Goal: Task Accomplishment & Management: Complete application form

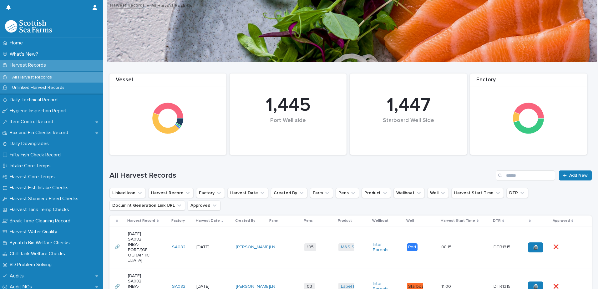
scroll to position [63, 0]
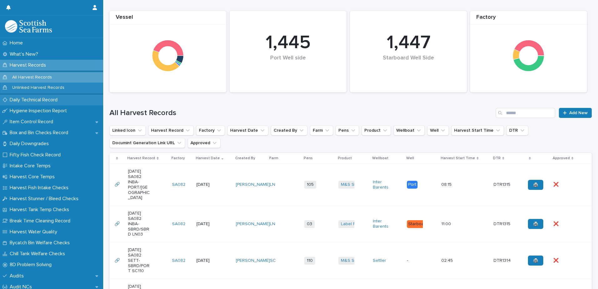
click at [32, 102] on p "Daily Technical Record" at bounding box center [34, 100] width 55 height 6
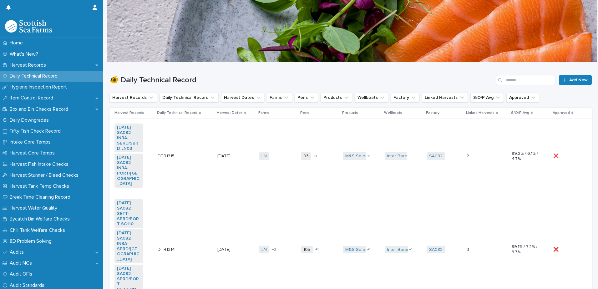
click at [196, 133] on td "DTR1315 DTR1315" at bounding box center [185, 157] width 60 height 76
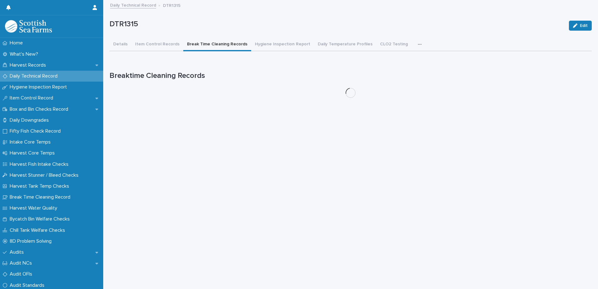
click at [207, 44] on button "Break Time Cleaning Records" at bounding box center [217, 44] width 68 height 13
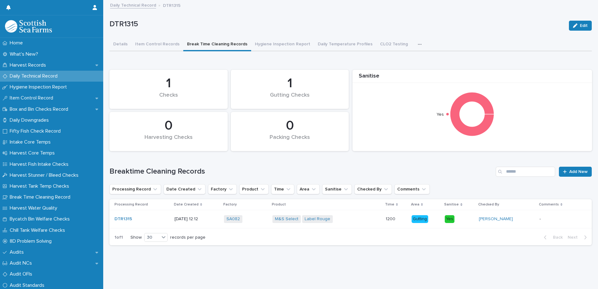
click at [553, 220] on p at bounding box center [561, 219] width 42 height 5
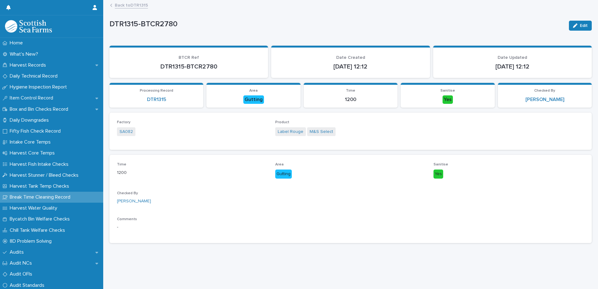
click at [133, 6] on link "Back to DTR1315" at bounding box center [131, 4] width 33 height 7
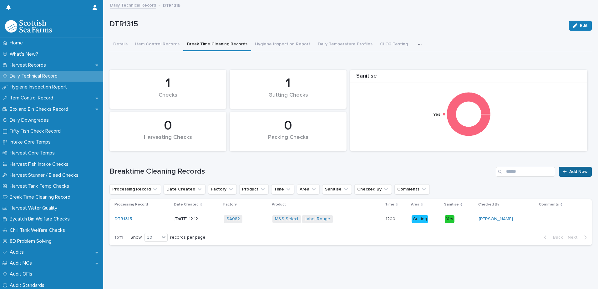
click at [574, 171] on span "Add New" at bounding box center [578, 172] width 18 height 4
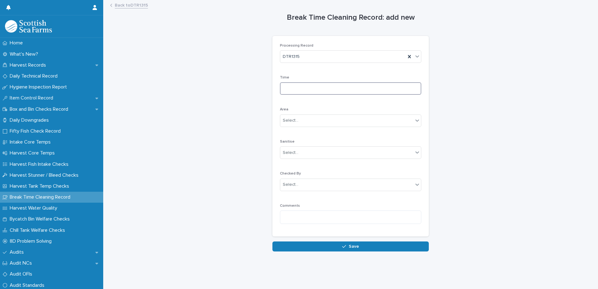
click at [323, 88] on input at bounding box center [350, 88] width 141 height 13
type input "****"
click at [318, 122] on div "Select..." at bounding box center [346, 120] width 133 height 10
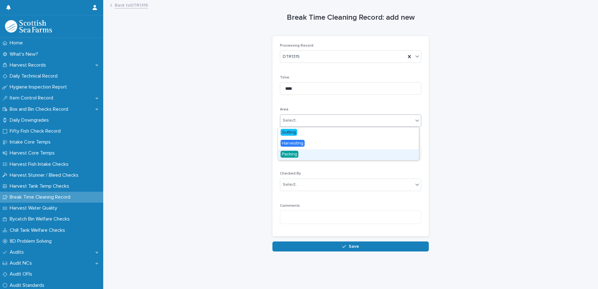
click at [299, 154] on div "Packing" at bounding box center [348, 154] width 141 height 11
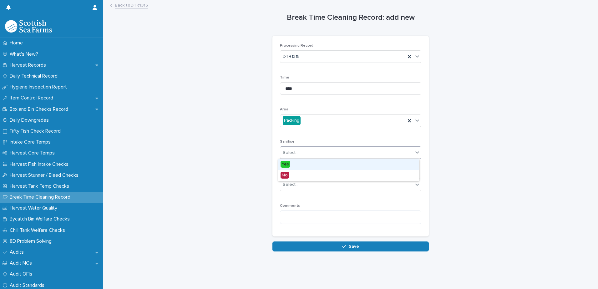
click at [302, 155] on div "Select..." at bounding box center [346, 153] width 133 height 10
click at [294, 166] on div "Yes" at bounding box center [348, 164] width 141 height 11
click at [301, 184] on div "Select..." at bounding box center [346, 185] width 133 height 10
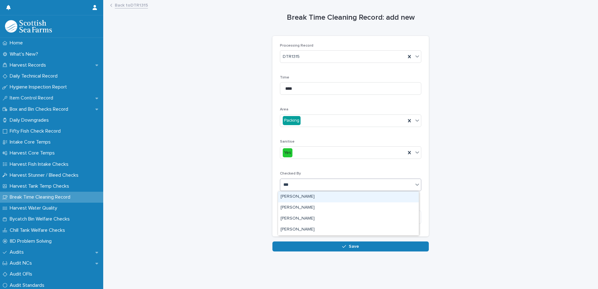
type input "****"
click at [301, 196] on div "[PERSON_NAME]" at bounding box center [348, 196] width 141 height 11
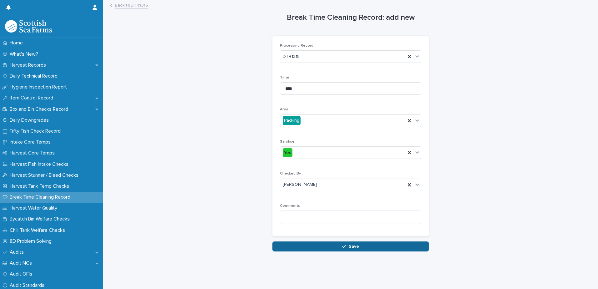
click at [349, 246] on span "Save" at bounding box center [354, 246] width 10 height 4
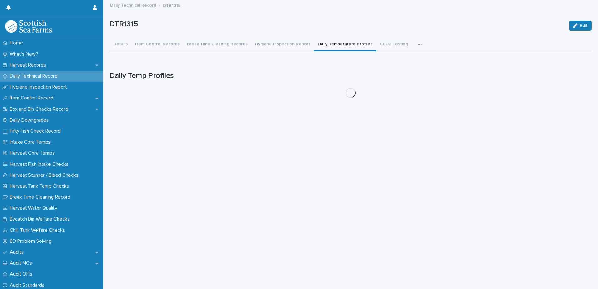
click at [329, 44] on button "Daily Temperature Profiles" at bounding box center [345, 44] width 62 height 13
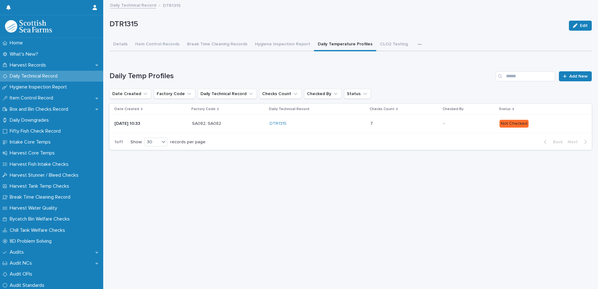
click at [536, 124] on p "Not Checked" at bounding box center [541, 124] width 82 height 8
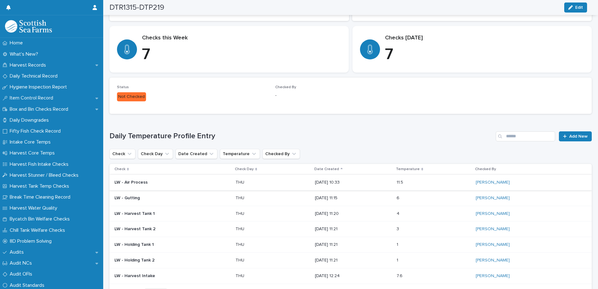
scroll to position [125, 0]
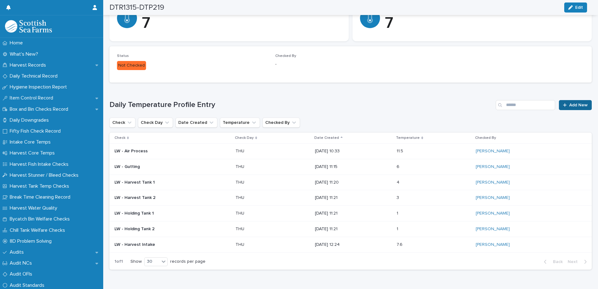
click at [570, 106] on span "Add New" at bounding box center [578, 105] width 18 height 4
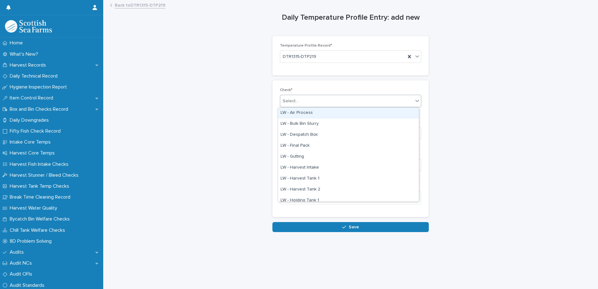
click at [313, 103] on div "Select..." at bounding box center [346, 101] width 133 height 10
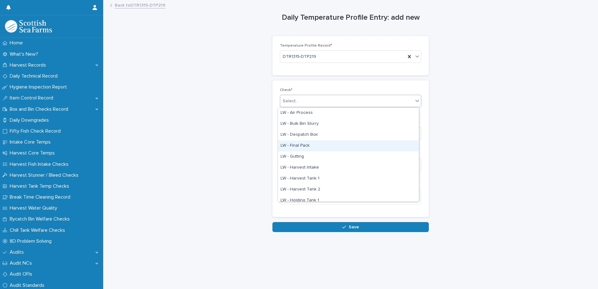
click at [313, 144] on div "LW - Final Pack" at bounding box center [348, 145] width 141 height 11
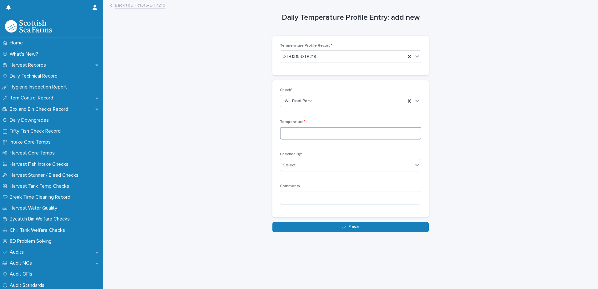
click at [320, 132] on input at bounding box center [350, 133] width 141 height 13
type input "***"
click at [307, 165] on div "Select..." at bounding box center [346, 165] width 133 height 10
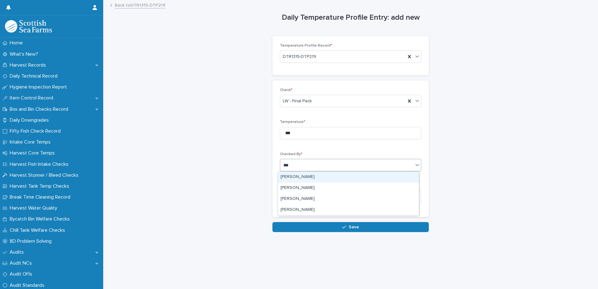
type input "****"
click at [303, 177] on div "[PERSON_NAME]" at bounding box center [348, 177] width 141 height 11
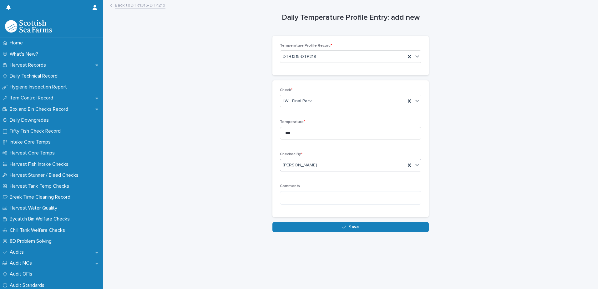
click at [337, 226] on button "Save" at bounding box center [351, 227] width 156 height 10
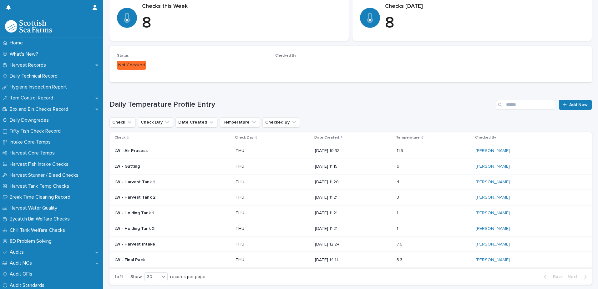
scroll to position [162, 0]
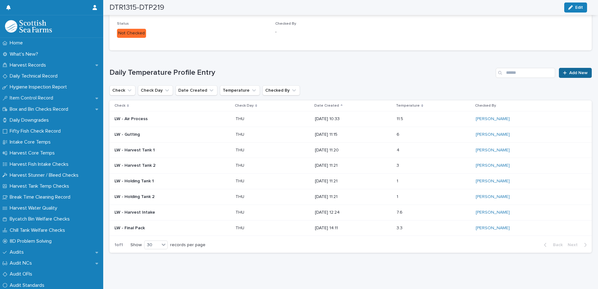
click at [567, 70] on link "Add New" at bounding box center [575, 73] width 33 height 10
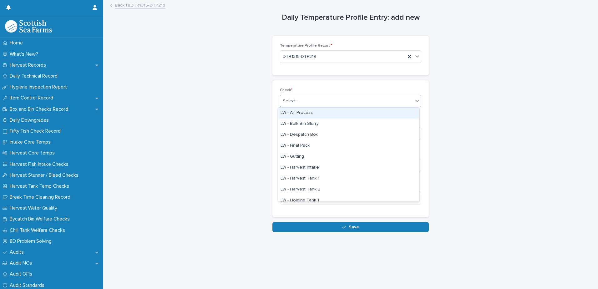
click at [314, 104] on div "Select..." at bounding box center [346, 101] width 133 height 10
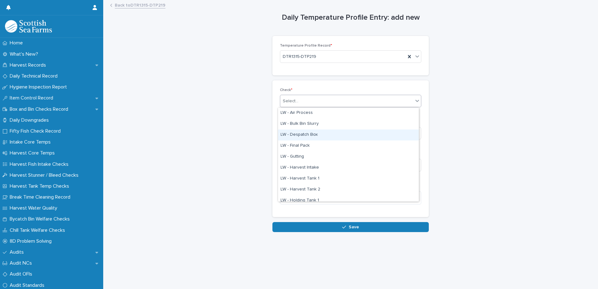
click at [319, 137] on div "LW - Despatch Box" at bounding box center [348, 135] width 141 height 11
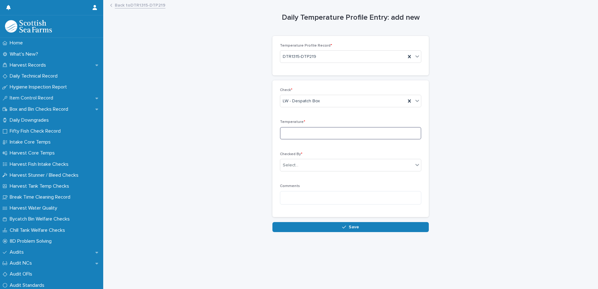
click at [334, 135] on input at bounding box center [350, 133] width 141 height 13
type input "***"
click at [311, 165] on div "Select..." at bounding box center [346, 165] width 133 height 10
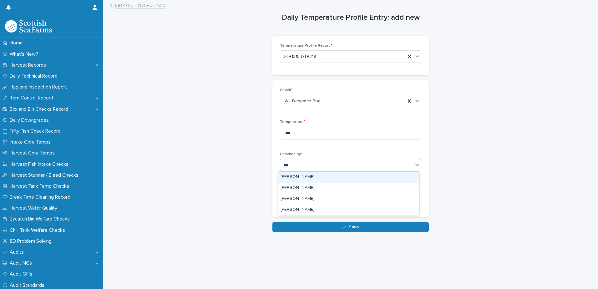
type input "****"
click at [300, 177] on div "[PERSON_NAME]" at bounding box center [348, 177] width 141 height 11
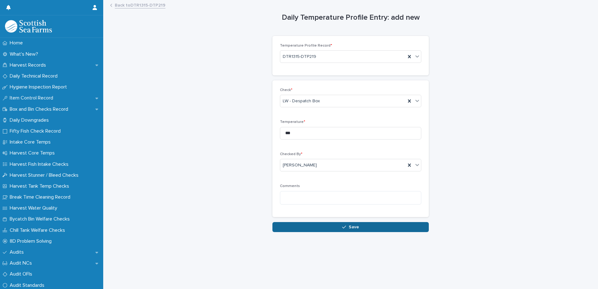
click at [345, 228] on div "button" at bounding box center [345, 227] width 6 height 4
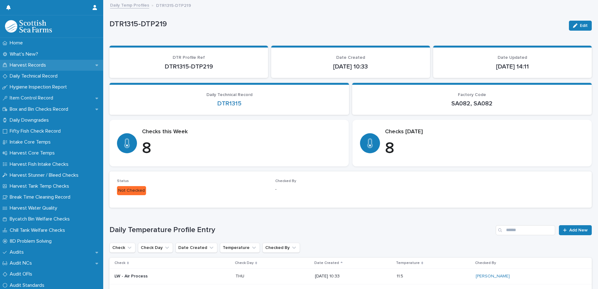
click at [27, 67] on p "Harvest Records" at bounding box center [29, 65] width 44 height 6
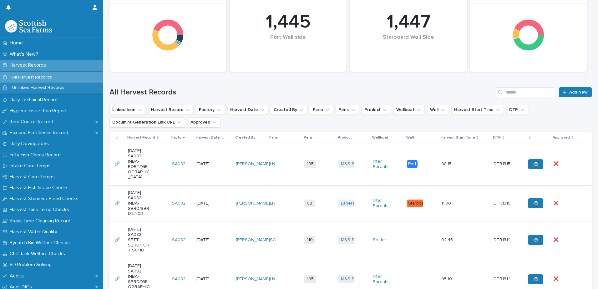
scroll to position [94, 0]
